Goal: Task Accomplishment & Management: Manage account settings

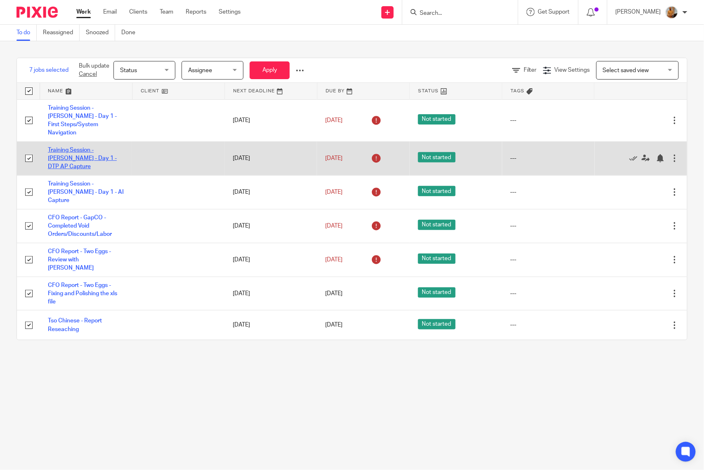
click at [85, 147] on link "Training Session - Isauro - Day 1 - DTP AP Capture" at bounding box center [82, 158] width 69 height 23
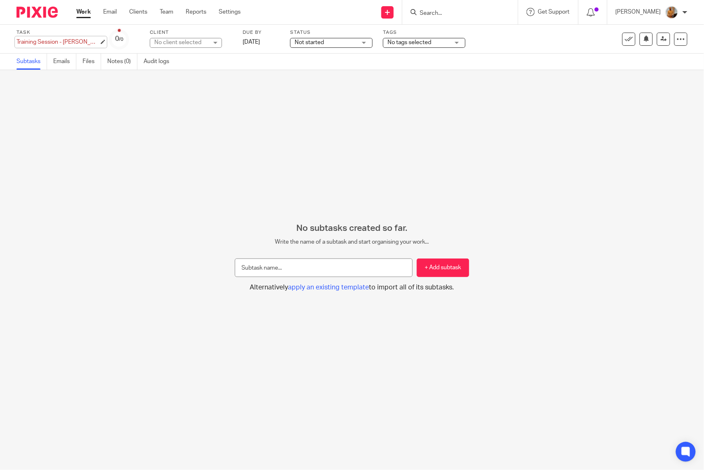
click at [75, 40] on div "Training Session - Isauro - Day 1 - DTP AP Capture Save Training Session - Isau…" at bounding box center [58, 42] width 83 height 8
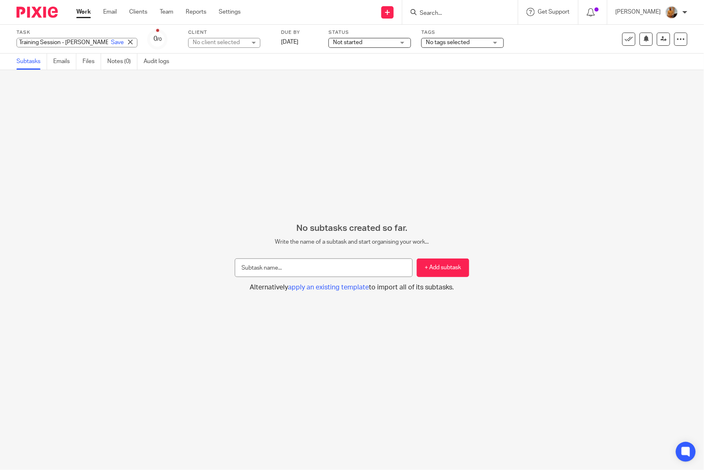
click at [75, 40] on input "Training Session - [PERSON_NAME] - Day 1 - DTP AP Capture" at bounding box center [77, 42] width 121 height 9
click at [109, 187] on div "No subtasks created so far. Write the name of a subtask and start organising yo…" at bounding box center [352, 270] width 704 height 400
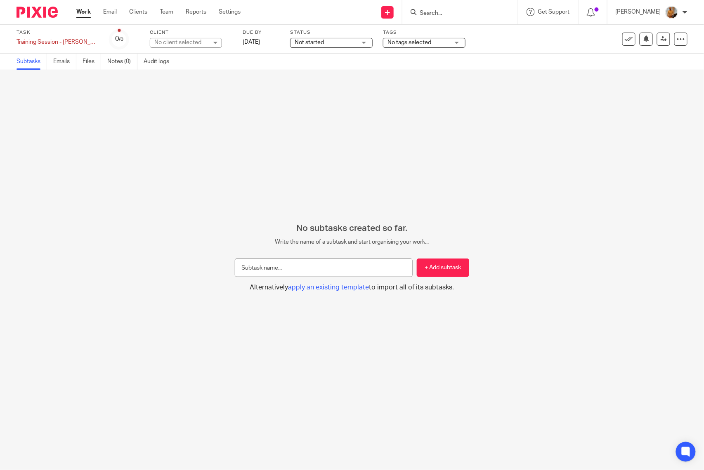
click at [86, 13] on link "Work" at bounding box center [83, 12] width 14 height 8
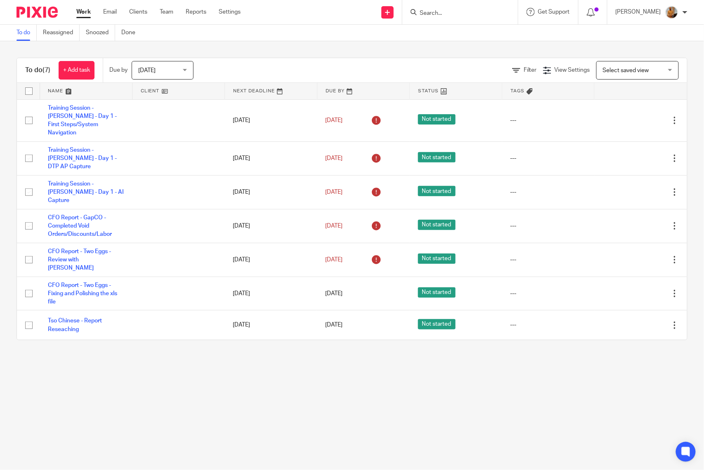
click at [28, 87] on input "checkbox" at bounding box center [29, 91] width 16 height 16
checkbox input "true"
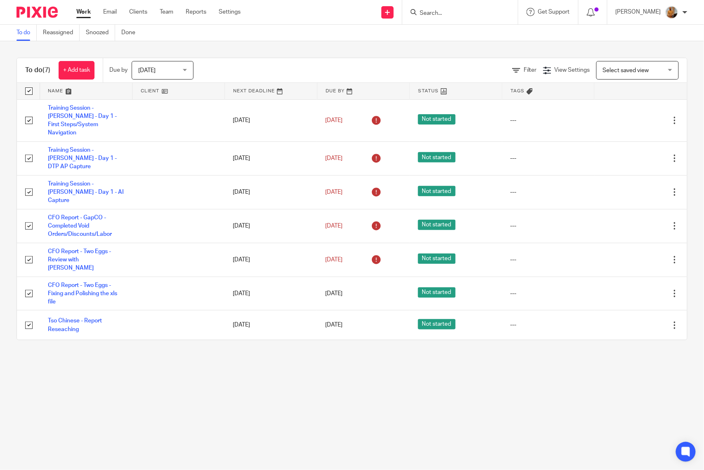
checkbox input "true"
click at [148, 70] on span "Status" at bounding box center [142, 69] width 44 height 17
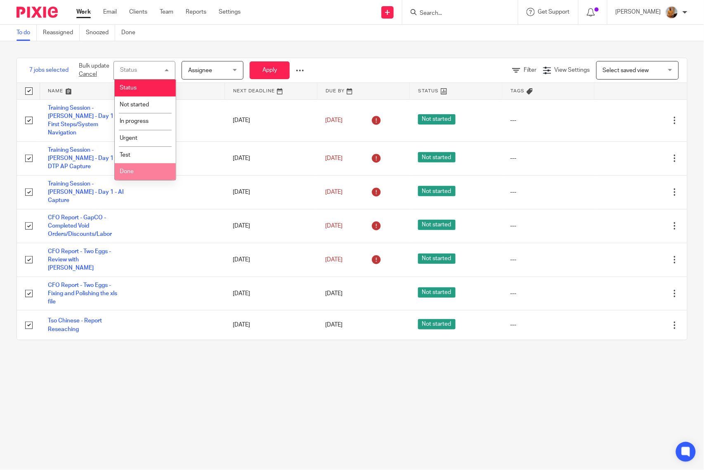
click at [141, 169] on li "Done" at bounding box center [145, 171] width 61 height 17
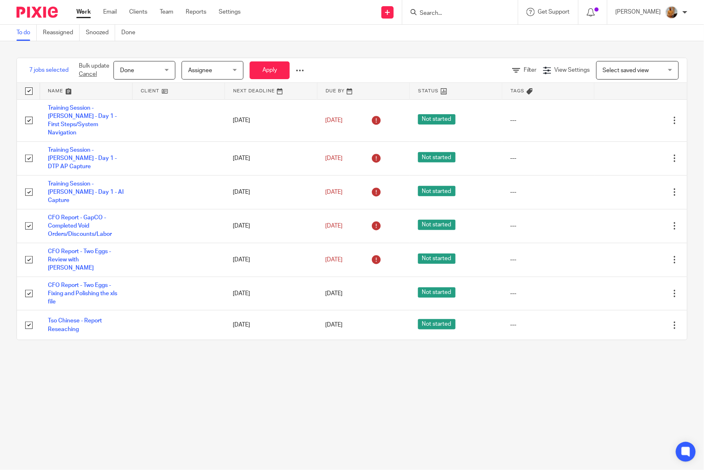
click at [153, 78] on span "Done" at bounding box center [142, 69] width 44 height 17
click at [265, 71] on button "Apply" at bounding box center [270, 70] width 40 height 18
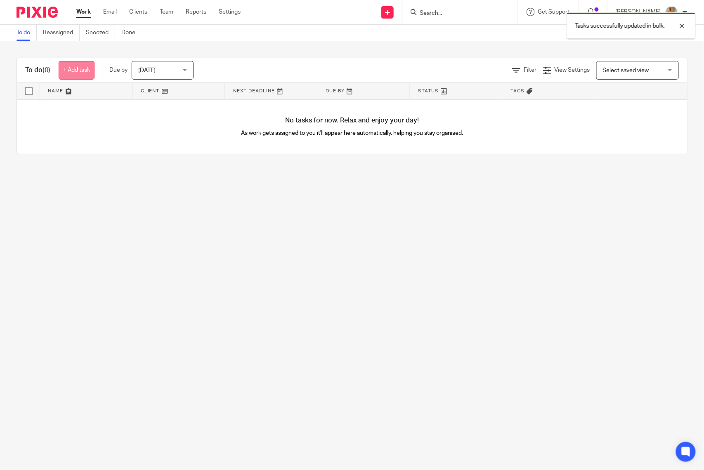
click at [71, 70] on link "+ Add task" at bounding box center [77, 70] width 36 height 19
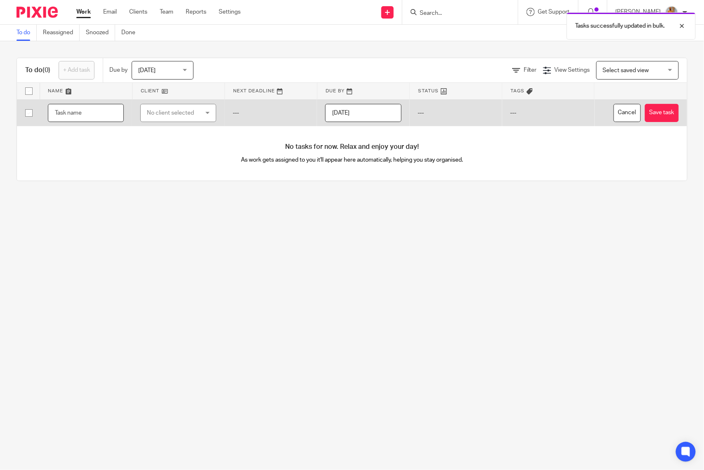
click at [94, 114] on input "text" at bounding box center [86, 113] width 76 height 19
paste input "Training Session - [PERSON_NAME] - Day 1 - DTP AP Capture"
click at [65, 110] on input "Training Session - [PERSON_NAME] - Day 1 - DTP AP Capture" at bounding box center [86, 113] width 76 height 19
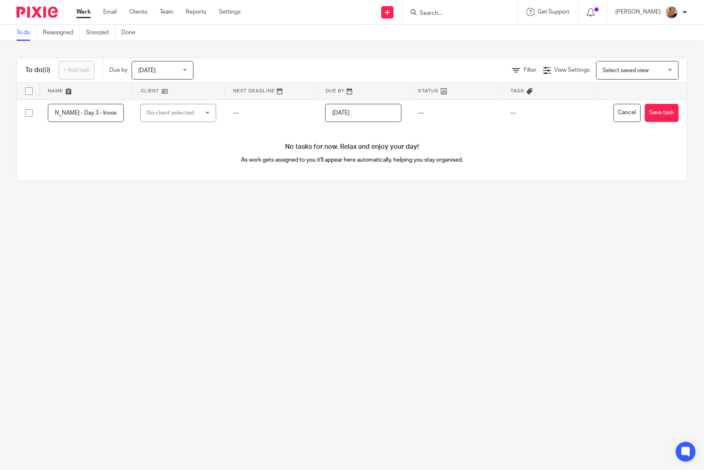
scroll to position [0, 71]
type input "Training Session - Isauro - Day 3 - Invoice Approval"
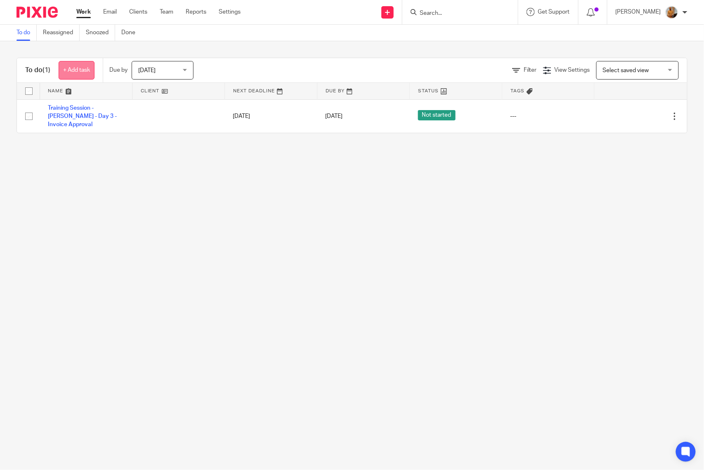
click at [80, 68] on link "+ Add task" at bounding box center [77, 70] width 36 height 19
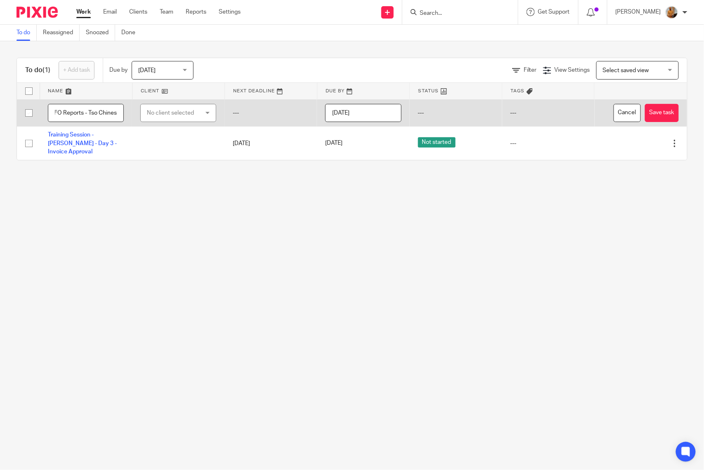
scroll to position [0, 11]
type input "CFO Reports - Tso Chinese"
click at [164, 115] on div "No client selected" at bounding box center [174, 112] width 55 height 17
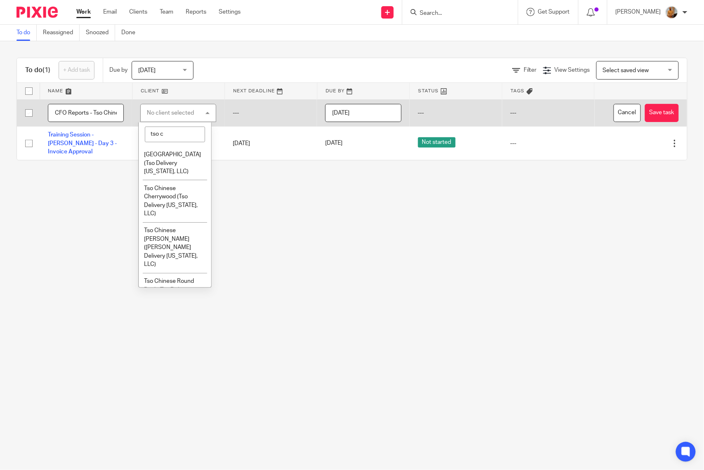
type input "tso ch"
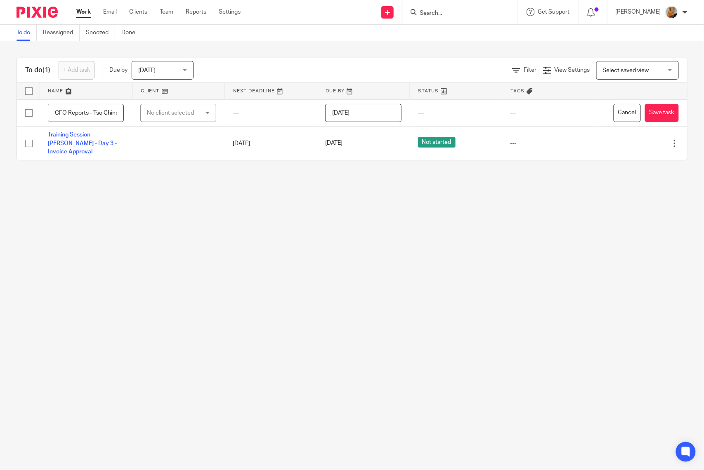
click at [98, 177] on main "To do Reassigned Snoozed Done To do (1) + Add task Due by Today Today Today Tom…" at bounding box center [352, 235] width 704 height 470
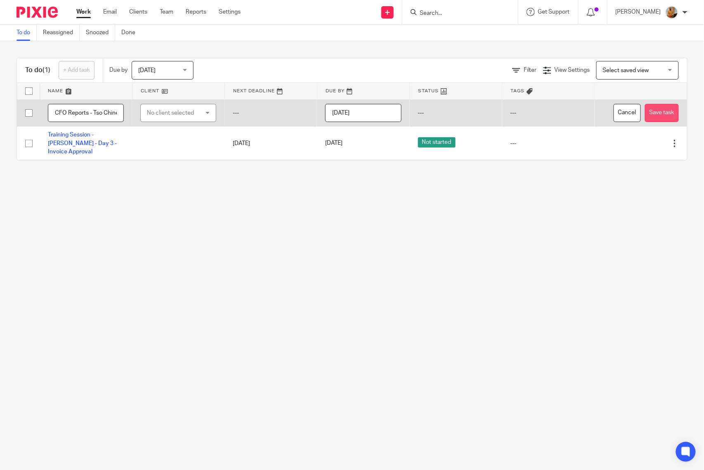
click at [645, 114] on button "Save task" at bounding box center [662, 113] width 34 height 19
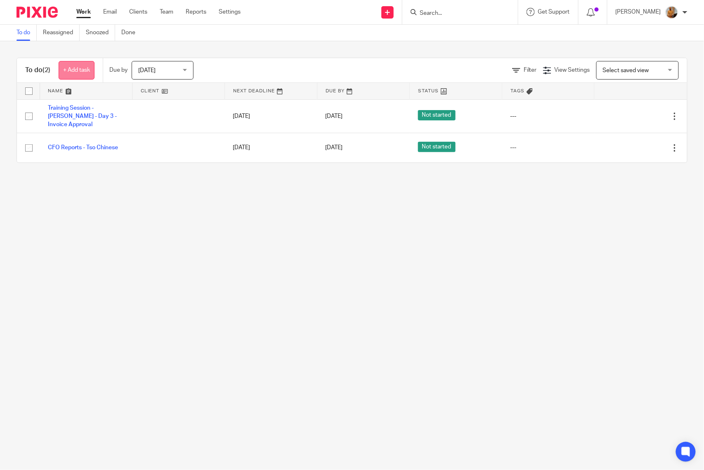
click at [74, 71] on link "+ Add task" at bounding box center [77, 70] width 36 height 19
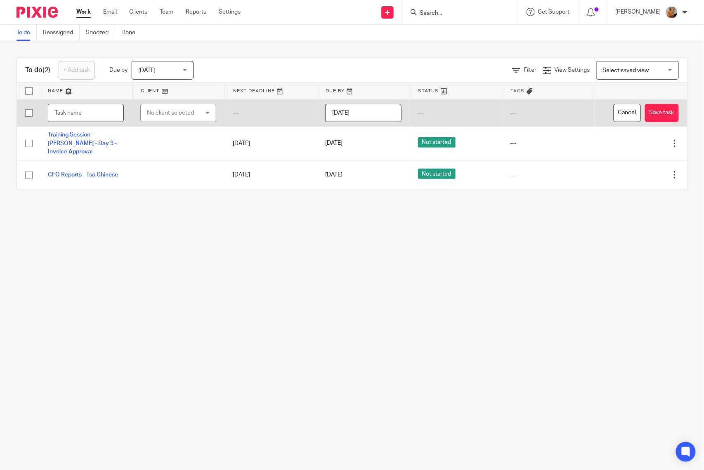
click at [92, 114] on input "text" at bounding box center [86, 113] width 76 height 19
type input "Support Actions - Call with [PERSON_NAME] -UofM"
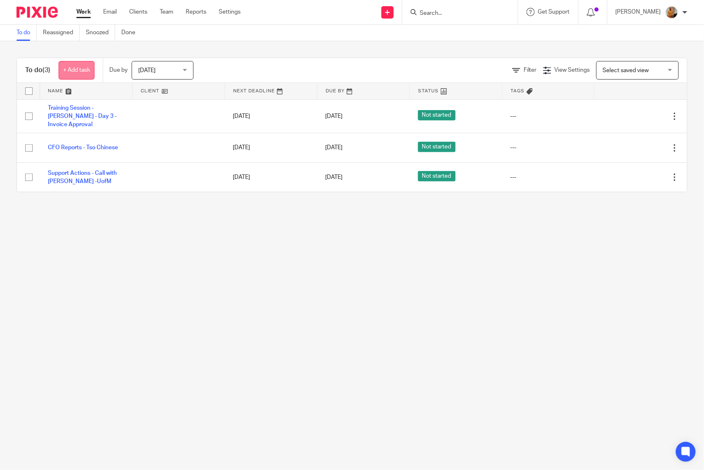
click at [83, 70] on link "+ Add task" at bounding box center [77, 70] width 36 height 19
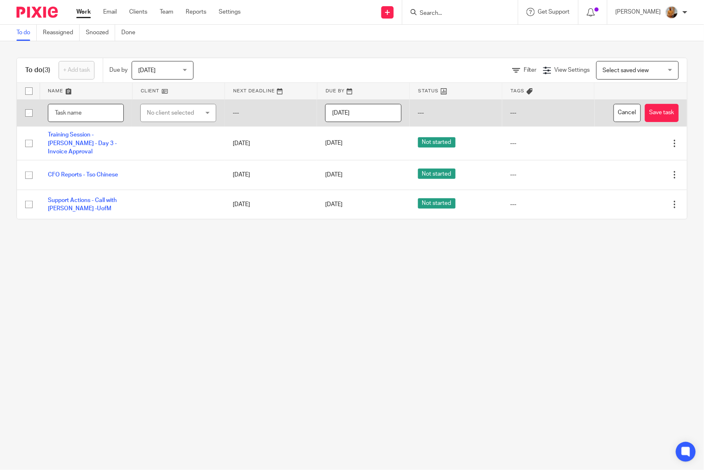
click at [65, 114] on input "text" at bounding box center [86, 113] width 76 height 19
type input "Call with [PERSON_NAME] - CFO Chinese PMIX review"
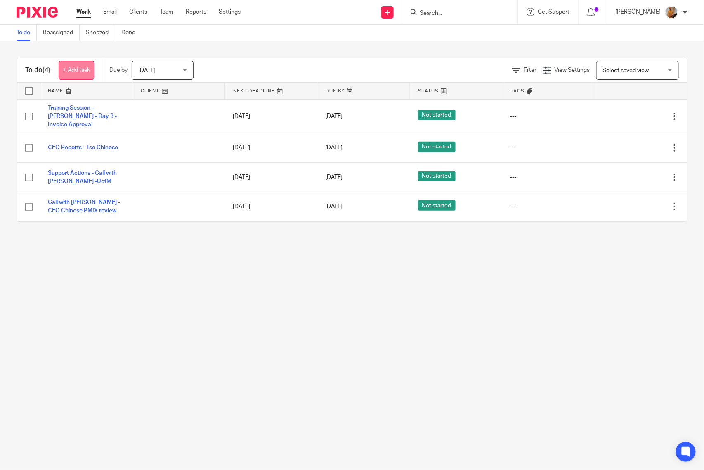
click at [81, 72] on link "+ Add task" at bounding box center [77, 70] width 36 height 19
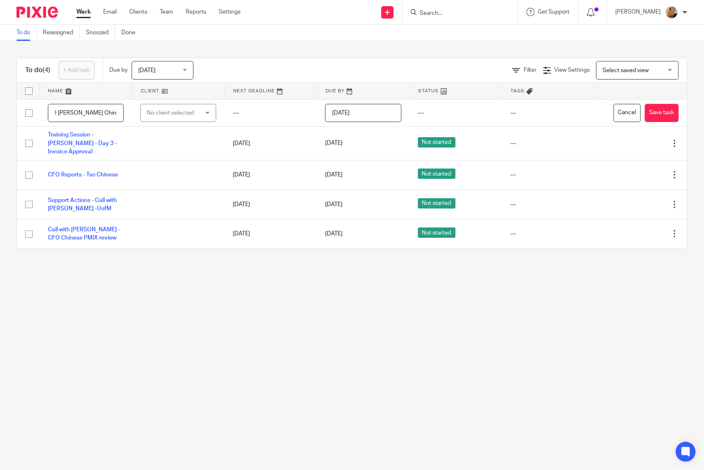
scroll to position [0, 87]
type input "Call with [PERSON_NAME] - CFO [PERSON_NAME] Chinese - Sales Report review"
